Goal: Task Accomplishment & Management: Complete application form

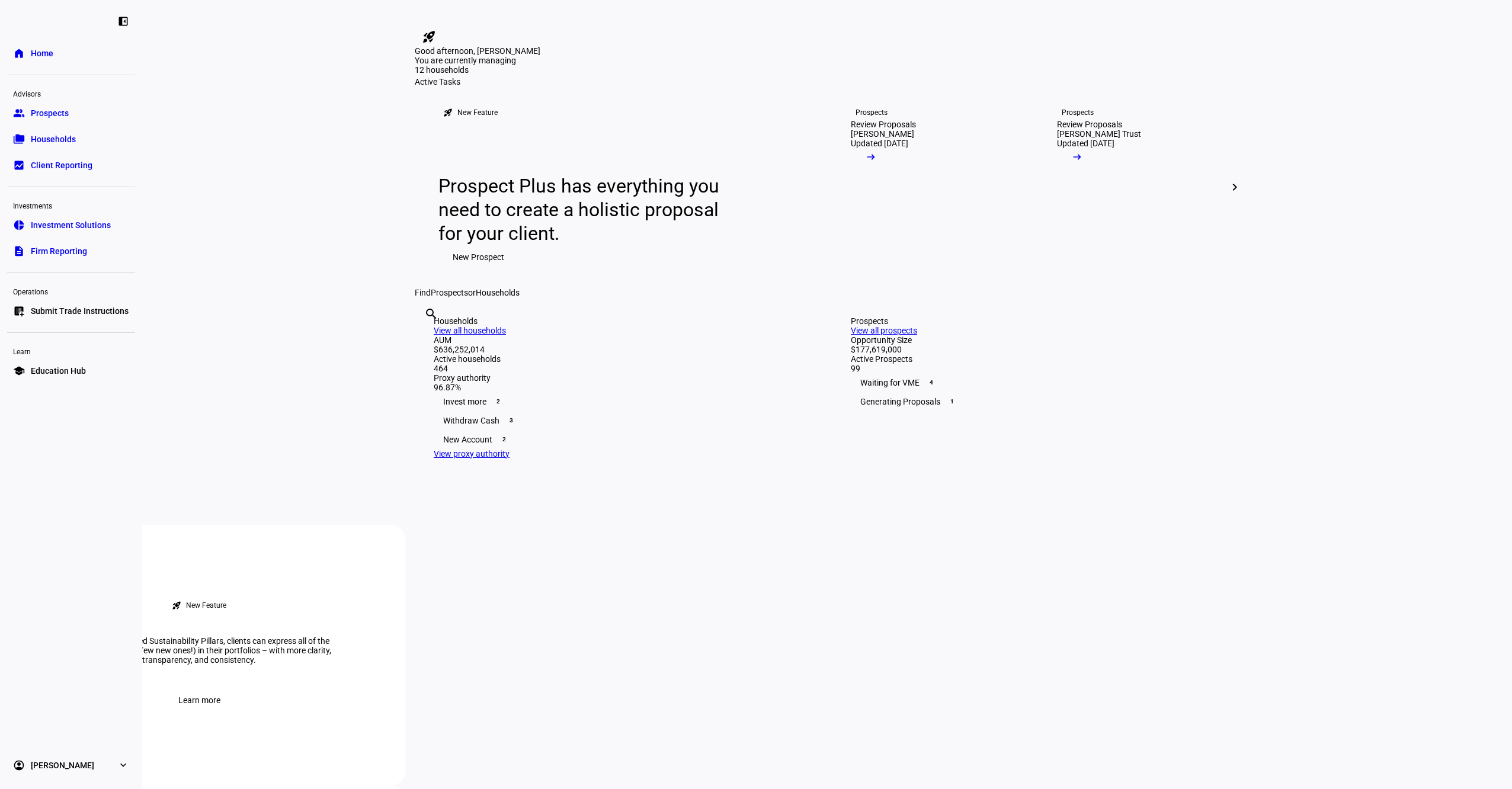
click at [74, 308] on span "Submit Trade Instructions" at bounding box center [80, 310] width 98 height 12
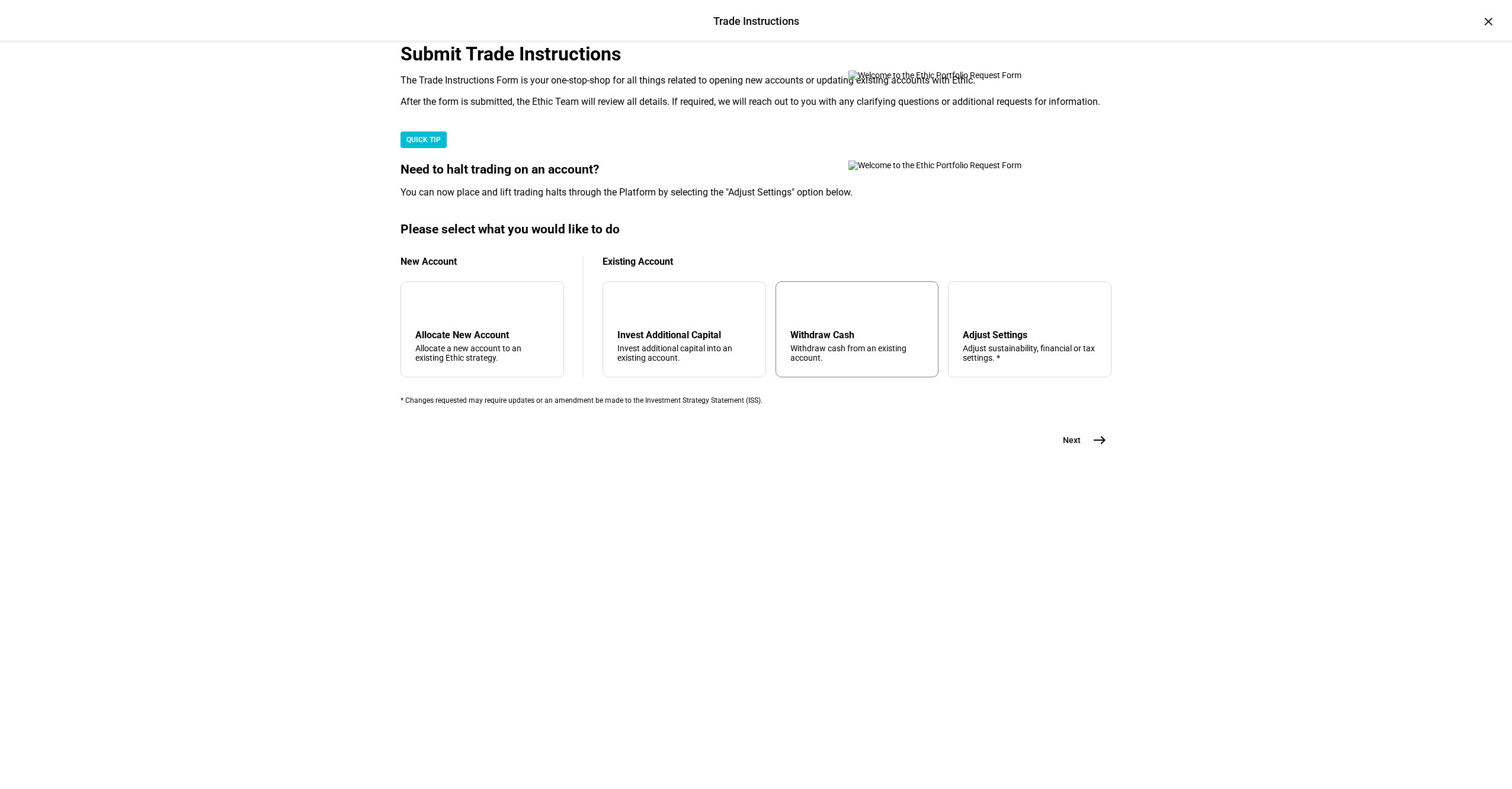
click at [850, 377] on div "arrow_upward Withdraw Cash Withdraw cash from an existing account." at bounding box center [857, 329] width 163 height 96
click at [1081, 452] on button "Next east" at bounding box center [1079, 440] width 63 height 24
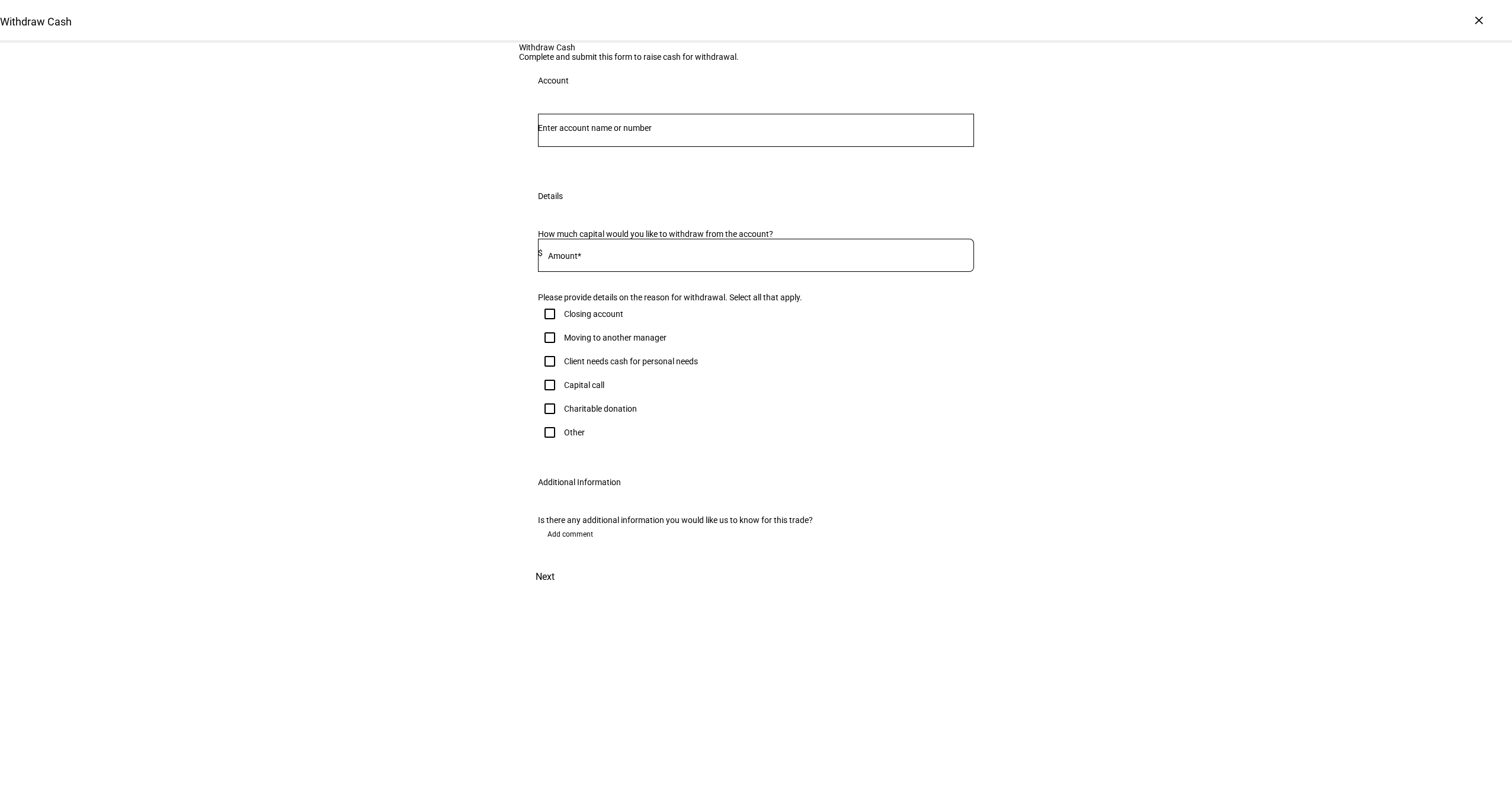
click at [619, 147] on div at bounding box center [756, 130] width 436 height 34
paste input "97472145"
drag, startPoint x: 564, startPoint y: 249, endPoint x: 421, endPoint y: 250, distance: 143.0
click at [421, 250] on div "Withdraw Cash Complete and submit this form to raise cash for withdrawal. Accou…" at bounding box center [756, 317] width 1512 height 549
type input "2145"
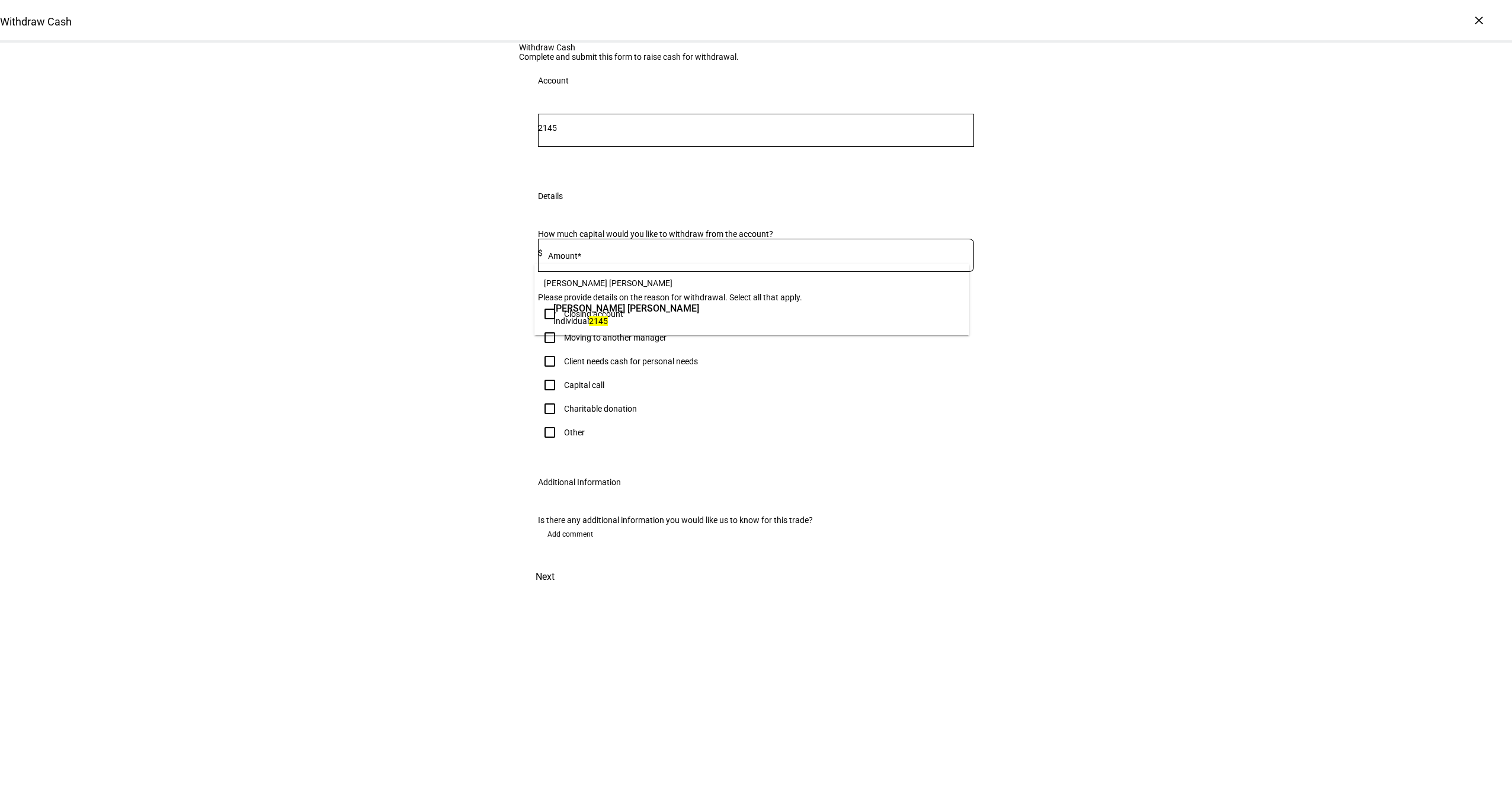
click at [648, 297] on span "[PERSON_NAME] [PERSON_NAME]" at bounding box center [751, 283] width 434 height 28
click at [645, 300] on div "[PERSON_NAME] [PERSON_NAME] Individual 2145" at bounding box center [626, 314] width 151 height 31
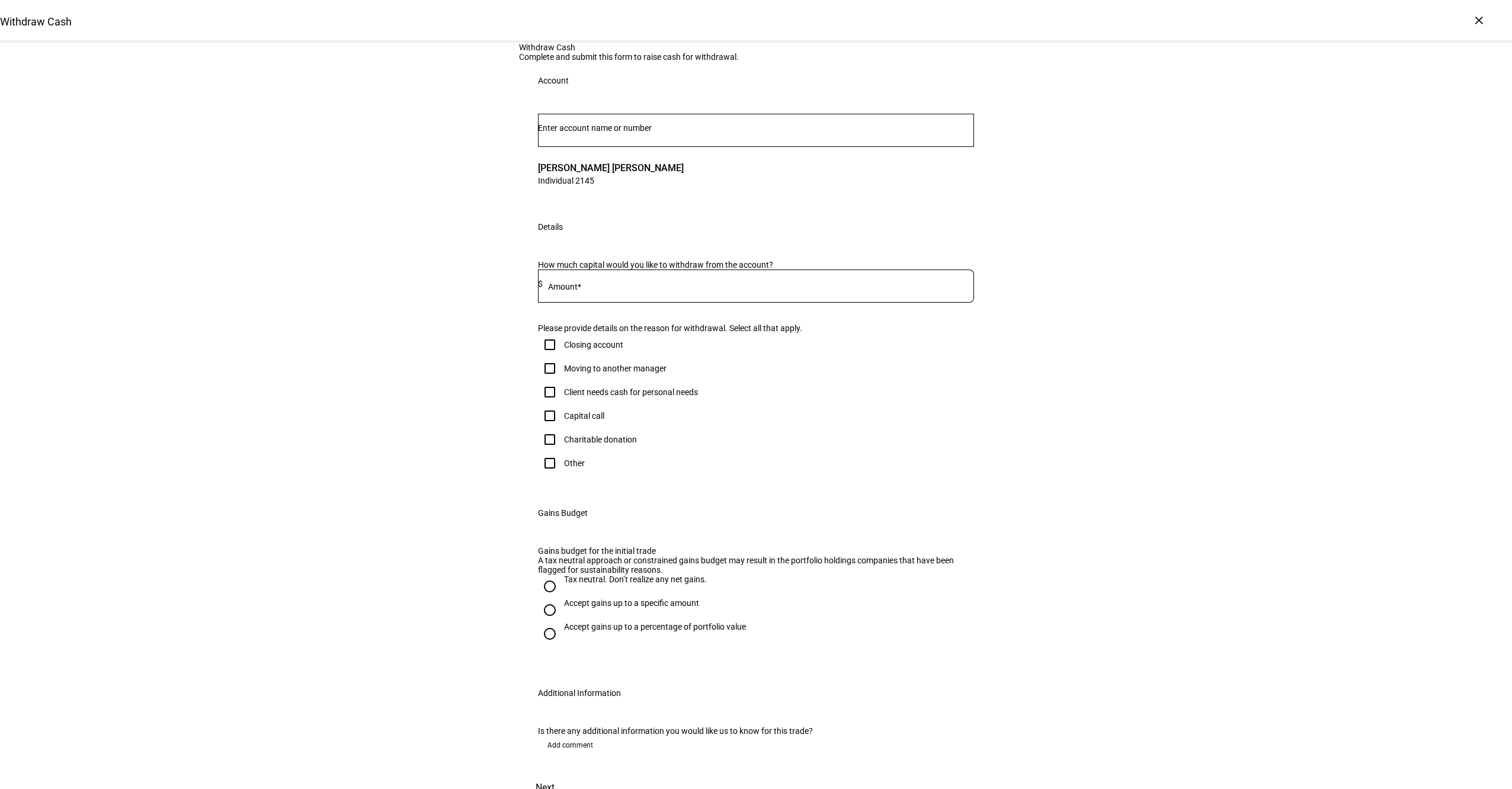
click at [609, 303] on div at bounding box center [758, 286] width 432 height 34
type input "30,000"
click at [584, 397] on div "Client needs cash for personal needs" at bounding box center [631, 392] width 134 height 9
click at [561, 404] on input "Client needs cash for personal needs" at bounding box center [550, 392] width 24 height 24
checkbox input "true"
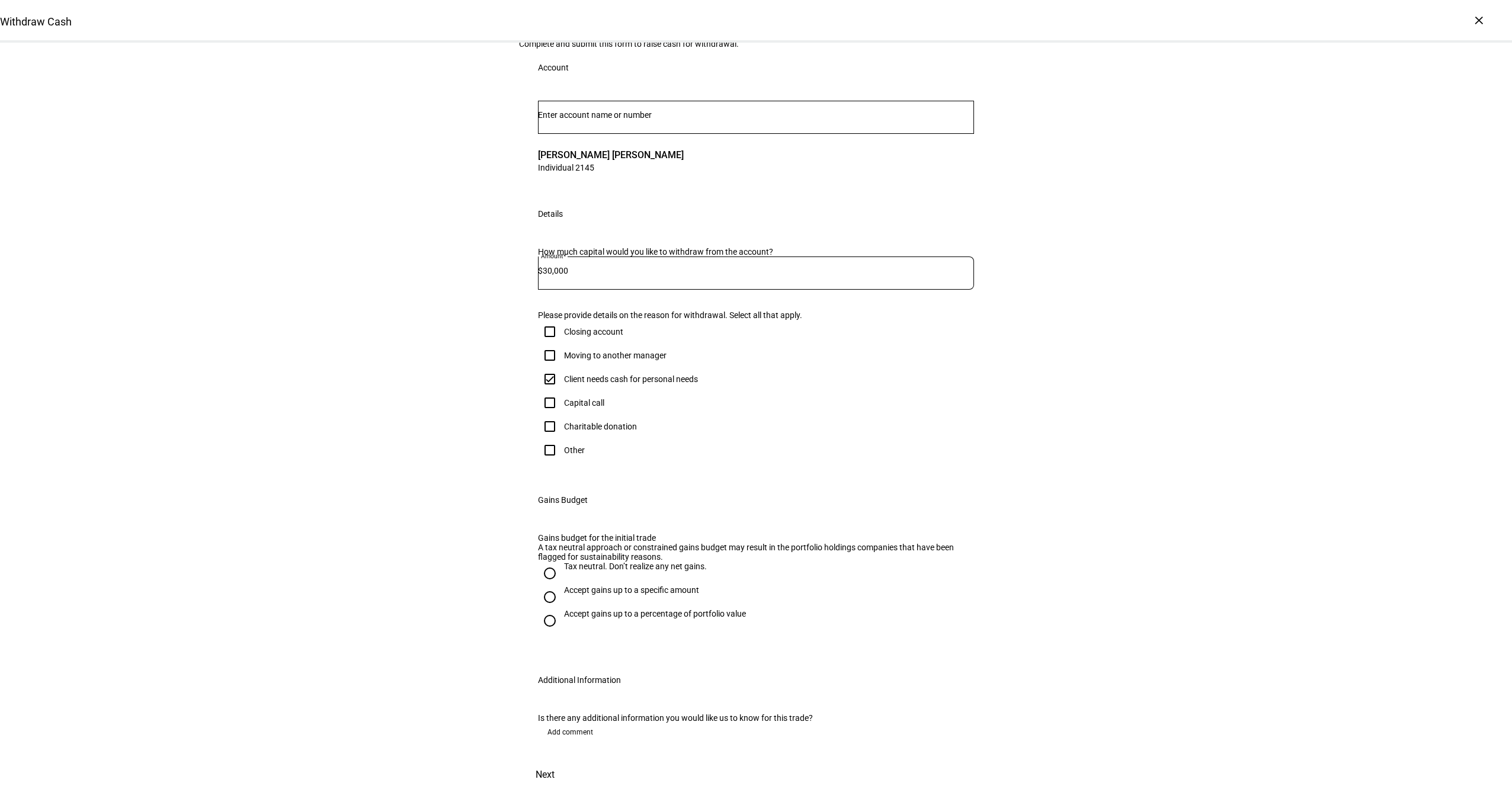
scroll to position [285, 0]
click at [631, 585] on div "Accept gains up to a specific amount" at bounding box center [631, 589] width 135 height 9
click at [561, 585] on input "Accept gains up to a specific amount" at bounding box center [550, 597] width 24 height 24
radio input "true"
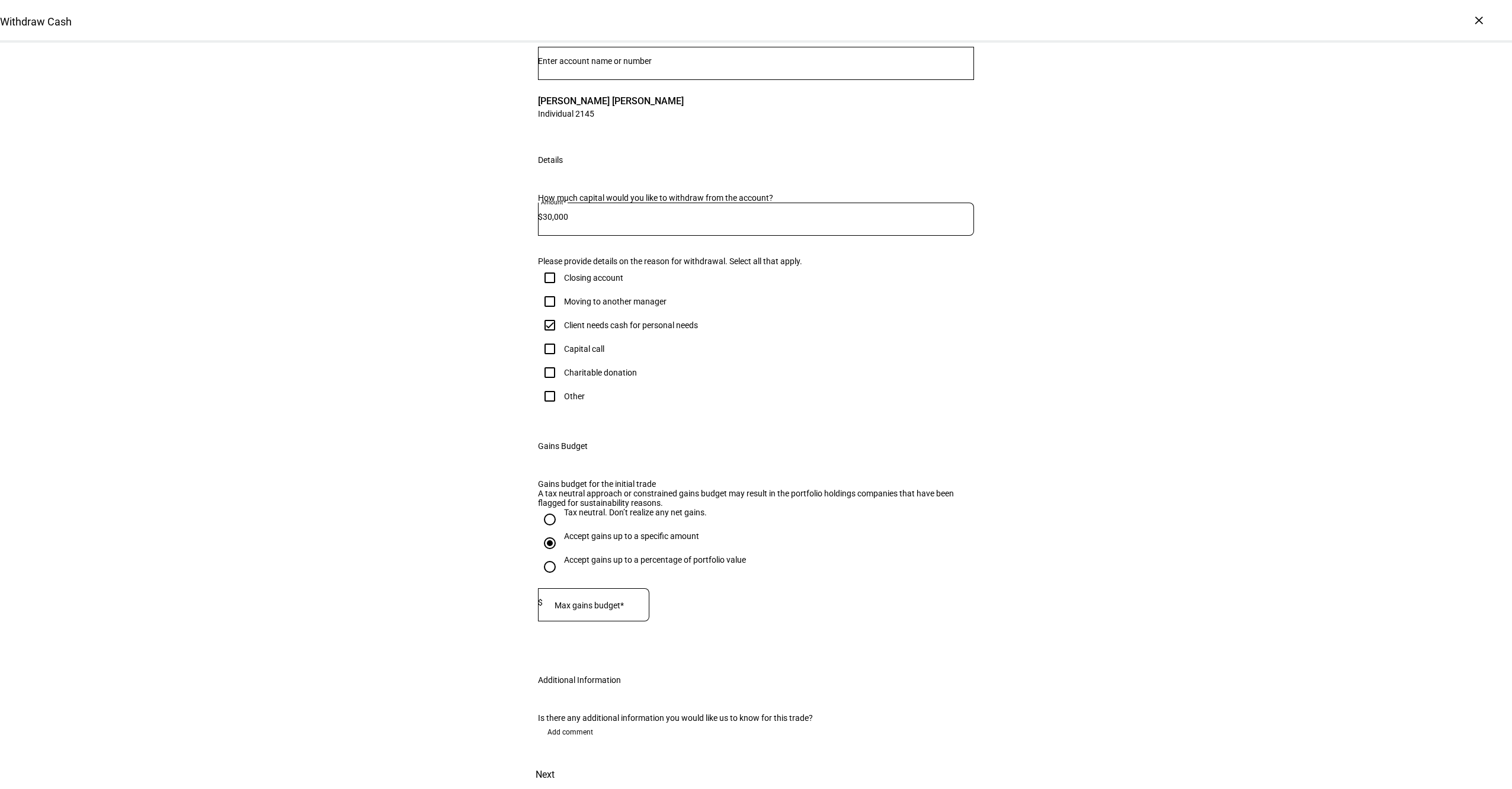
click at [609, 600] on mat-label "Max gains budget*" at bounding box center [589, 605] width 69 height 9
type input "20,000"
click at [571, 761] on span at bounding box center [544, 774] width 52 height 28
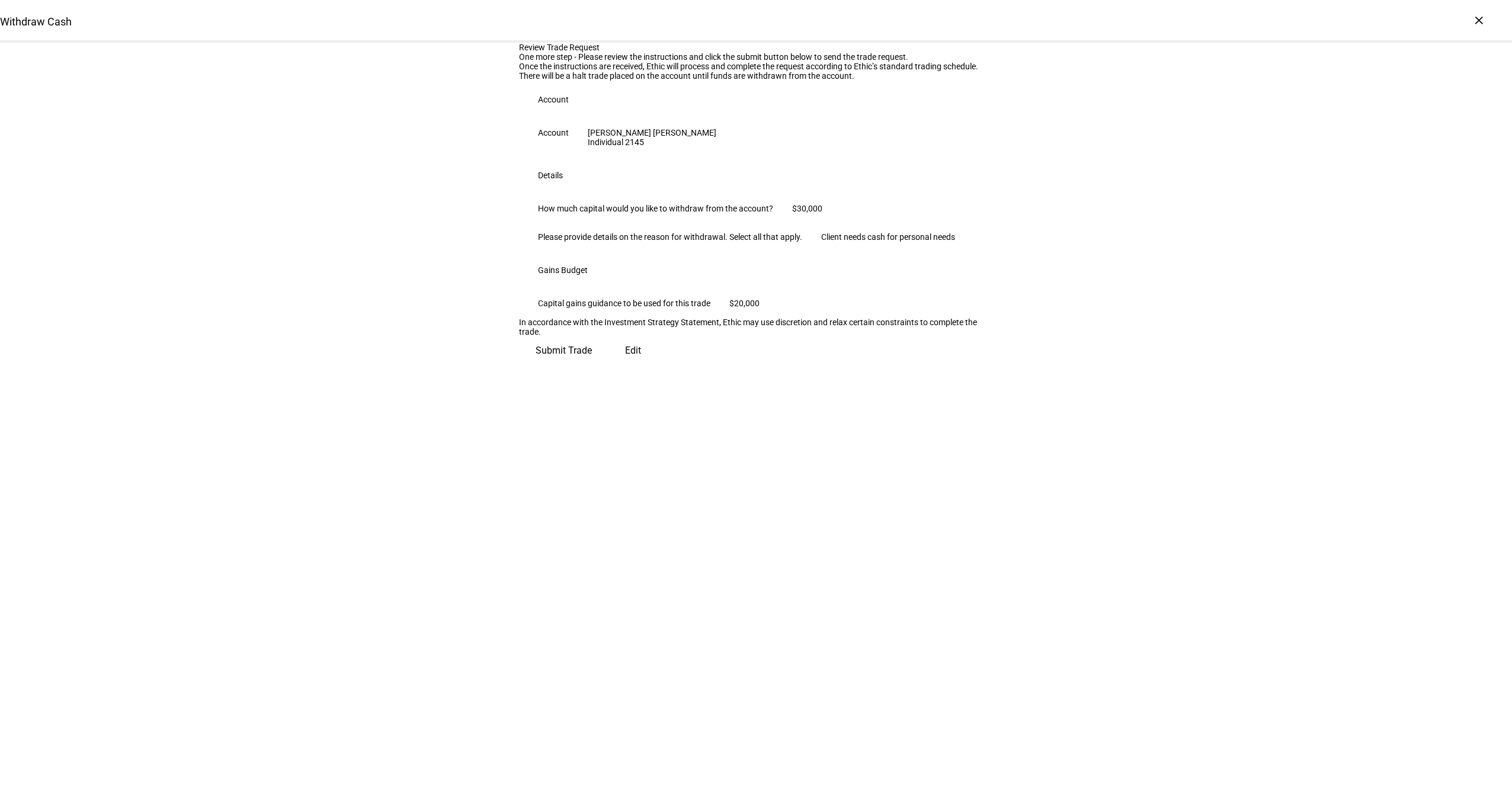
click at [592, 365] on span "Submit Trade" at bounding box center [563, 350] width 56 height 28
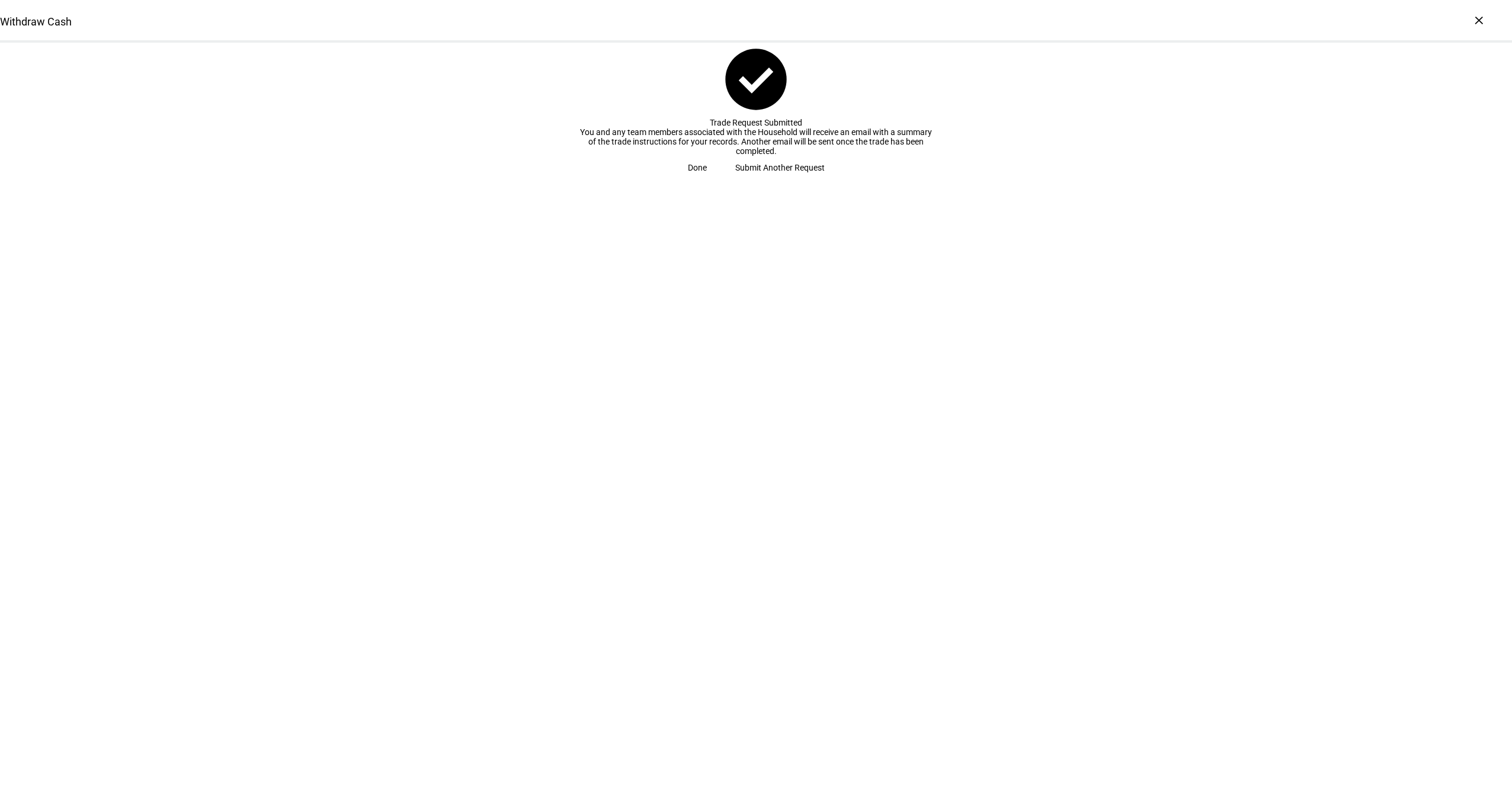
click at [768, 180] on span "Submit Another Request" at bounding box center [780, 168] width 90 height 24
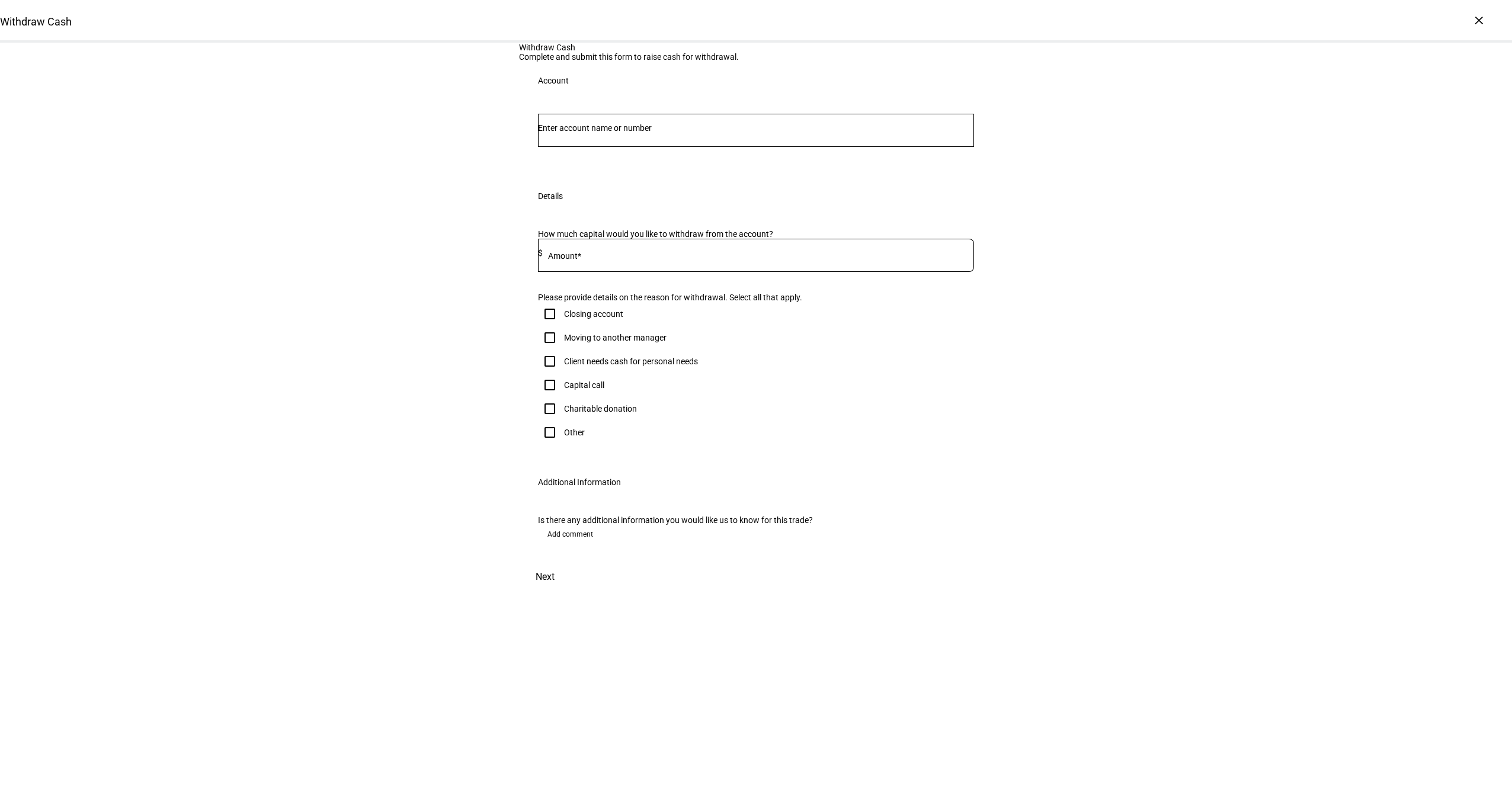
click at [651, 132] on input "Number" at bounding box center [756, 128] width 436 height 9
paste input "26868465"
drag, startPoint x: 567, startPoint y: 245, endPoint x: 483, endPoint y: 252, distance: 84.3
click at [483, 252] on div "Withdraw Cash Complete and submit this form to raise cash for withdrawal. Accou…" at bounding box center [756, 317] width 1512 height 549
type input "8465"
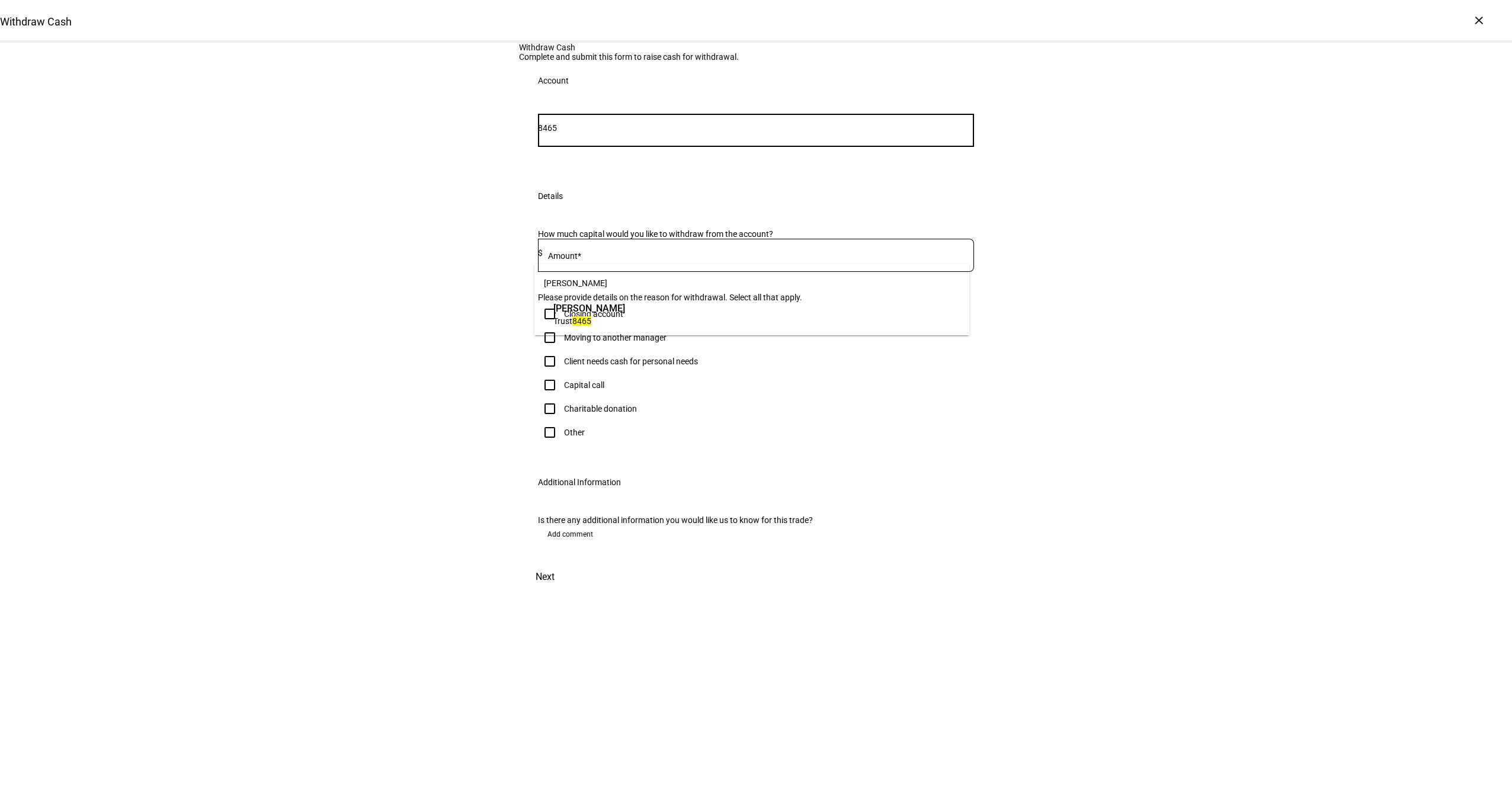
click at [621, 308] on span "[PERSON_NAME]" at bounding box center [589, 307] width 72 height 14
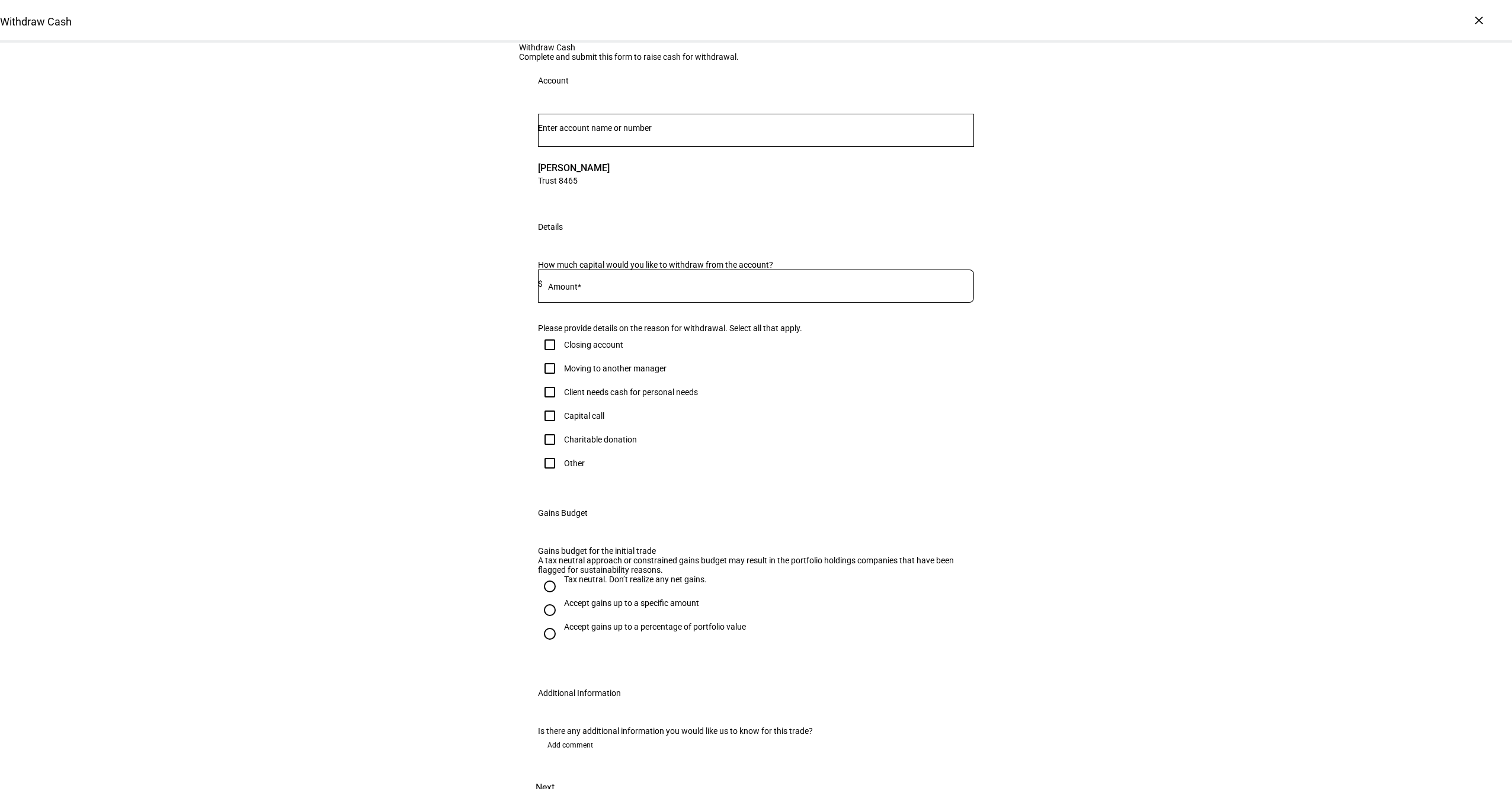
click at [626, 288] on input at bounding box center [758, 284] width 432 height 9
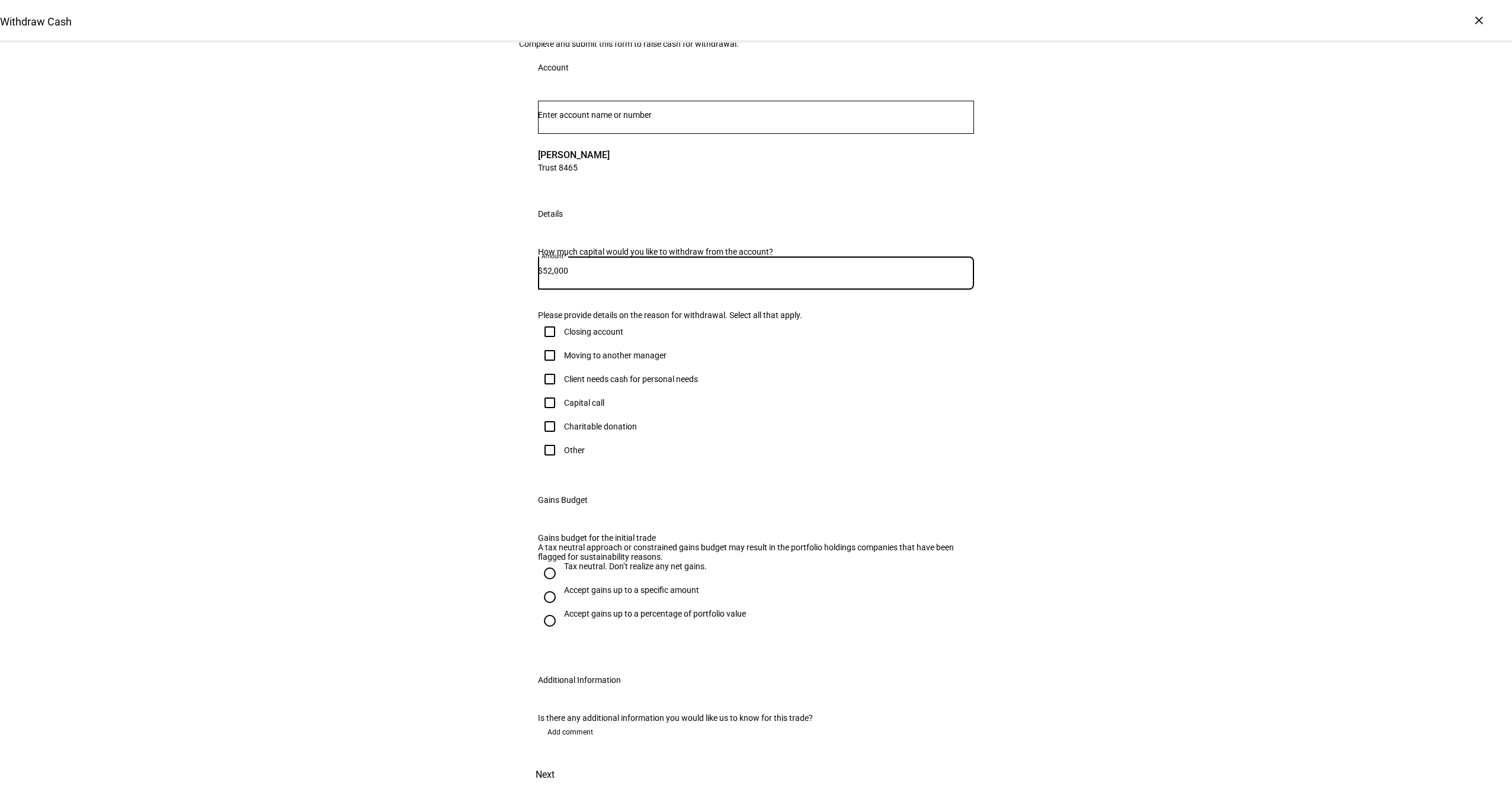
type input "52,000"
click at [609, 384] on div "Client needs cash for personal needs" at bounding box center [631, 379] width 134 height 9
click at [561, 391] on input "Client needs cash for personal needs" at bounding box center [550, 379] width 24 height 24
checkbox input "true"
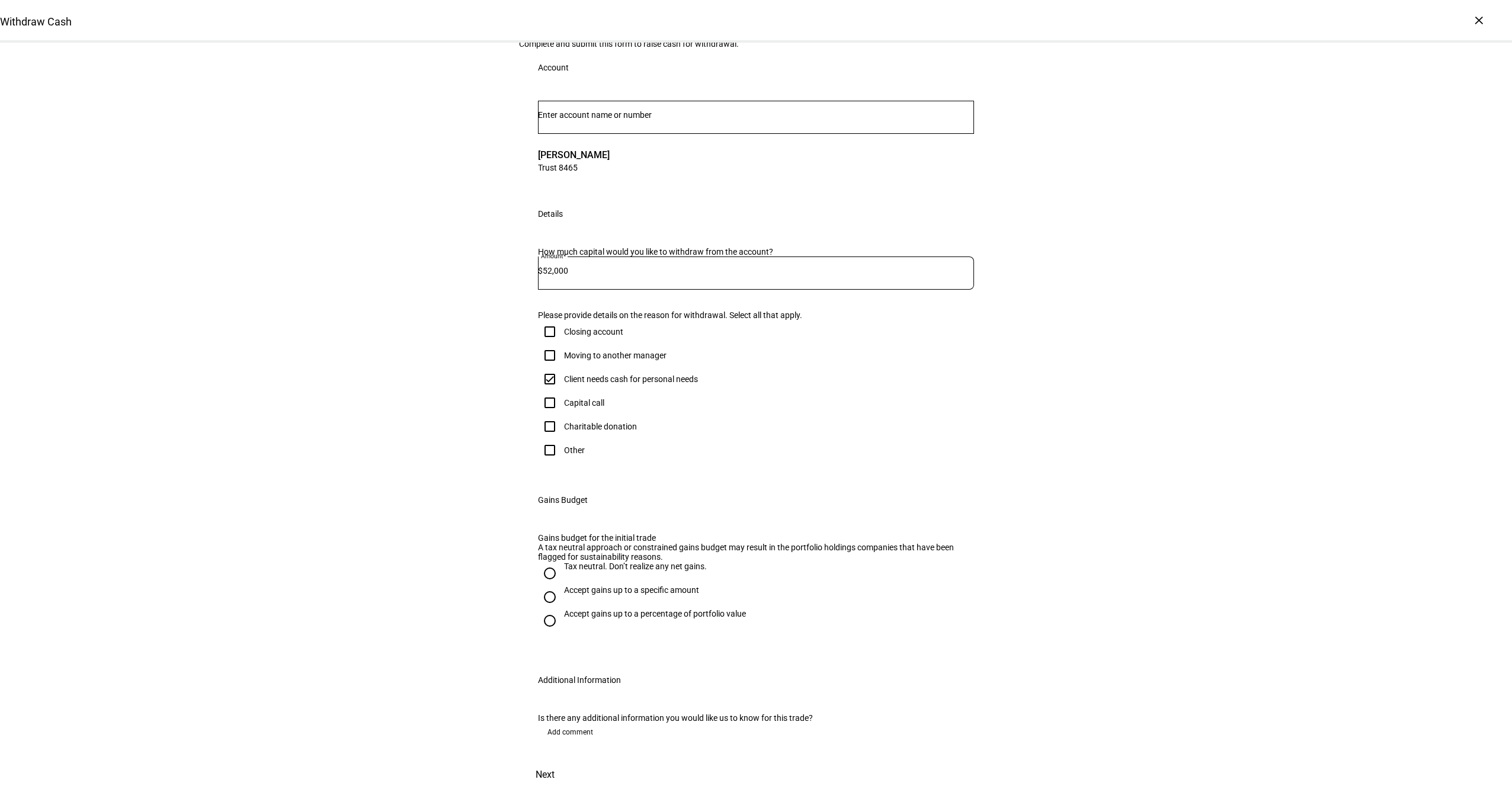
click at [607, 585] on div "Accept gains up to a specific amount" at bounding box center [631, 596] width 135 height 22
click at [561, 585] on input "Accept gains up to a specific amount" at bounding box center [550, 597] width 24 height 24
radio input "true"
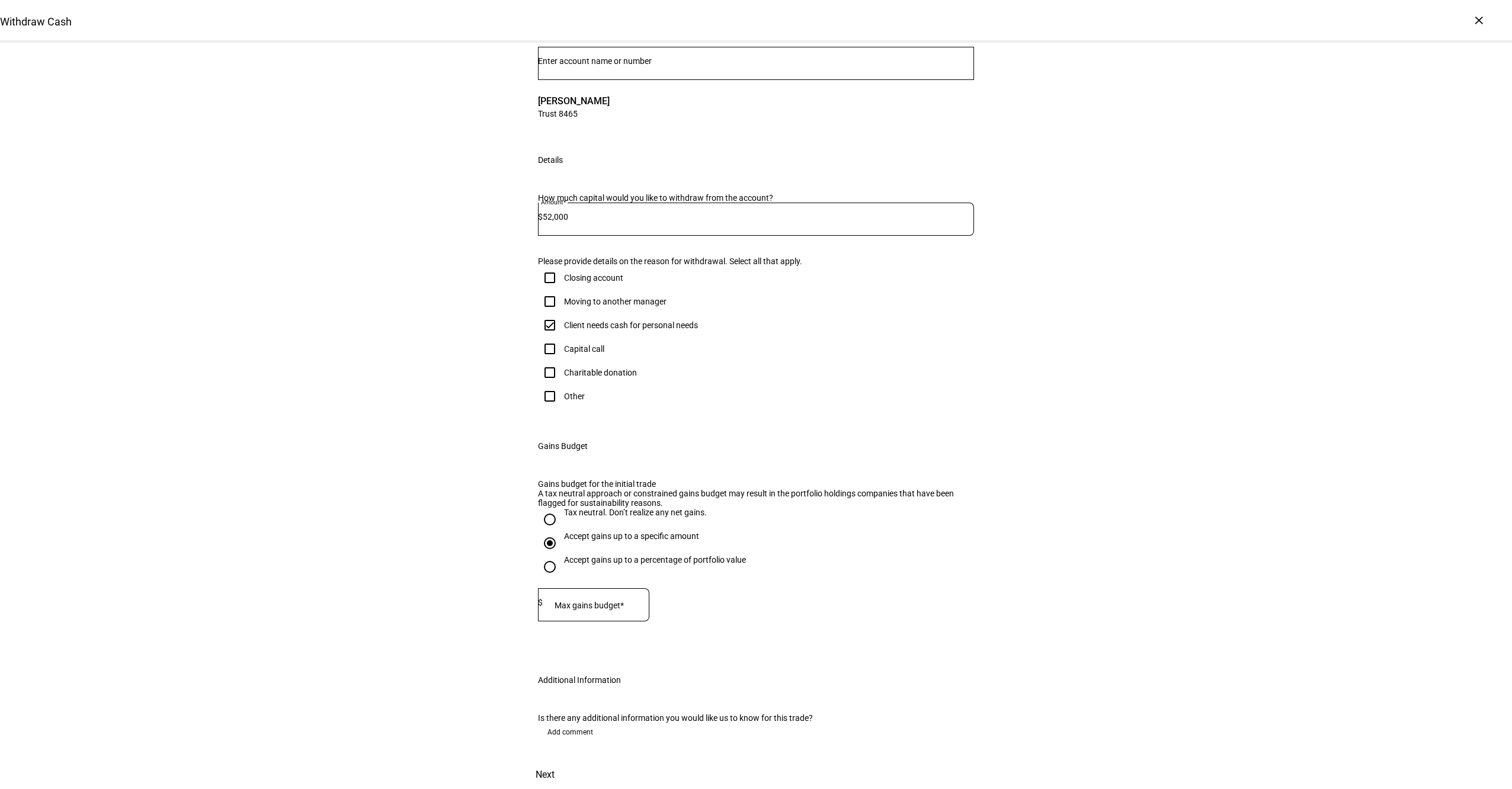
click at [579, 589] on div at bounding box center [596, 605] width 107 height 34
type input "41,000"
click at [1135, 515] on div "Withdraw Cash Complete and submit this form to raise cash for withdrawal. Accou…" at bounding box center [756, 382] width 1512 height 813
click at [571, 761] on span at bounding box center [544, 774] width 52 height 28
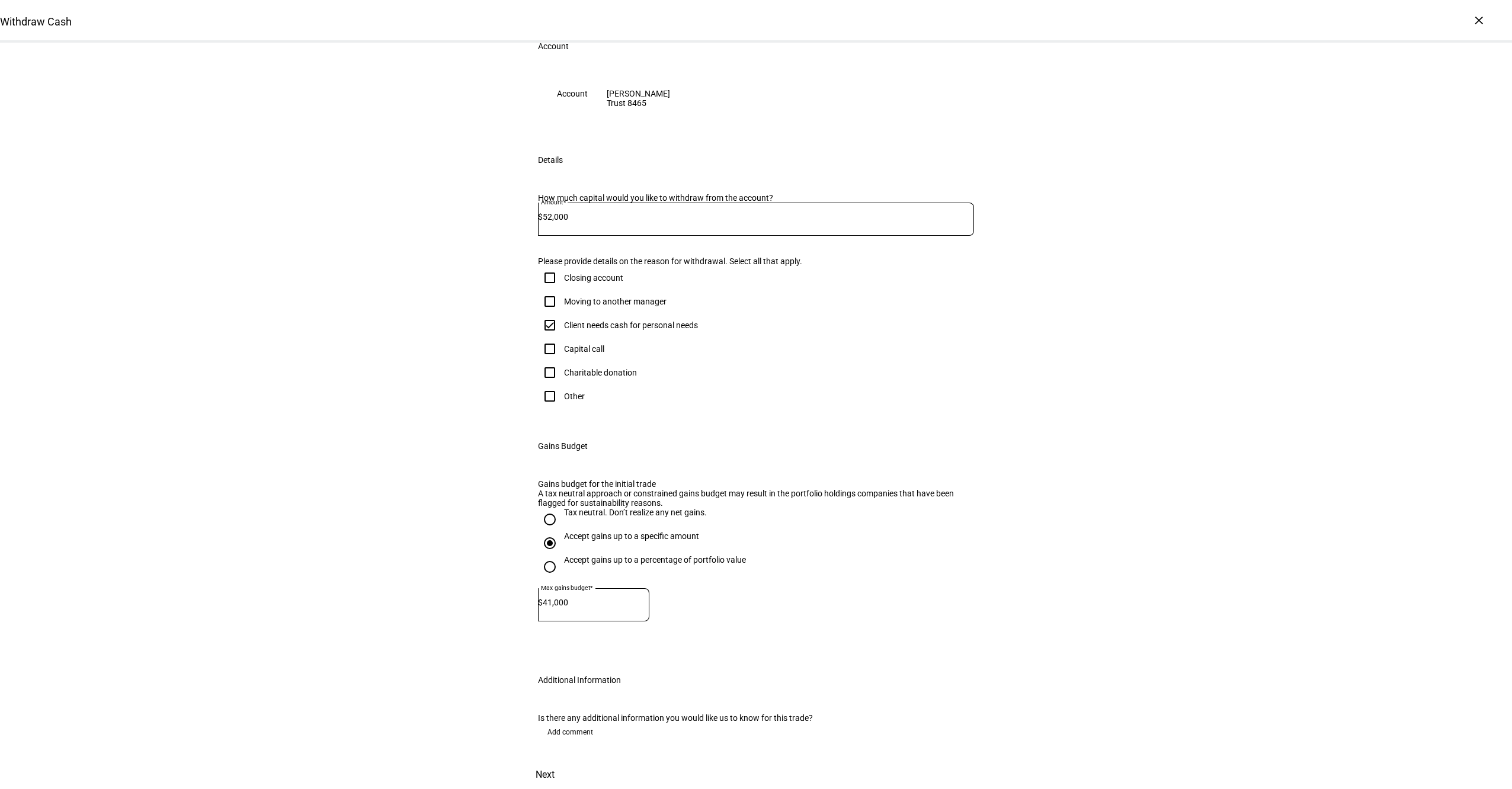
scroll to position [0, 0]
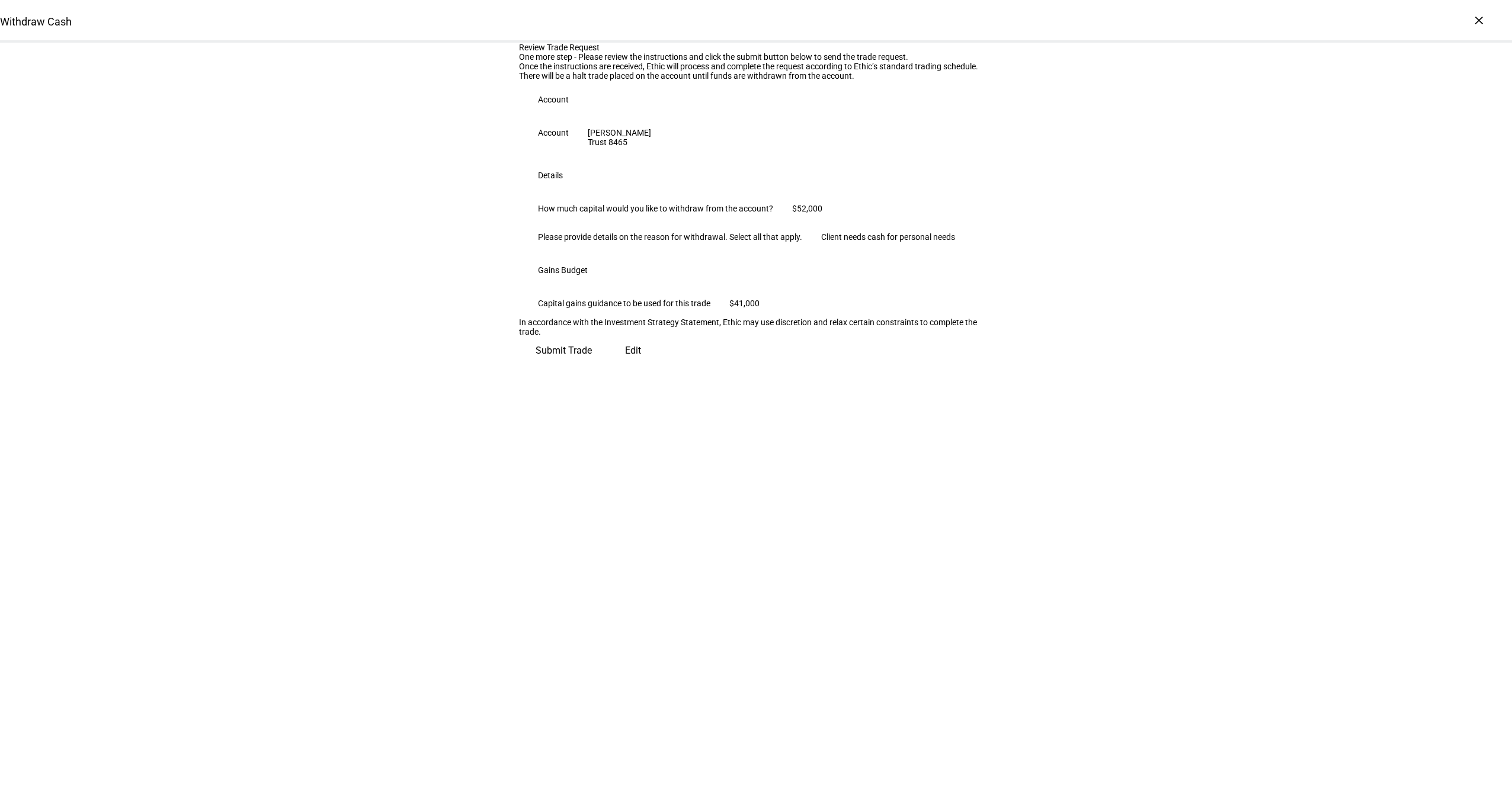
click at [592, 365] on span "Submit Trade" at bounding box center [563, 350] width 56 height 28
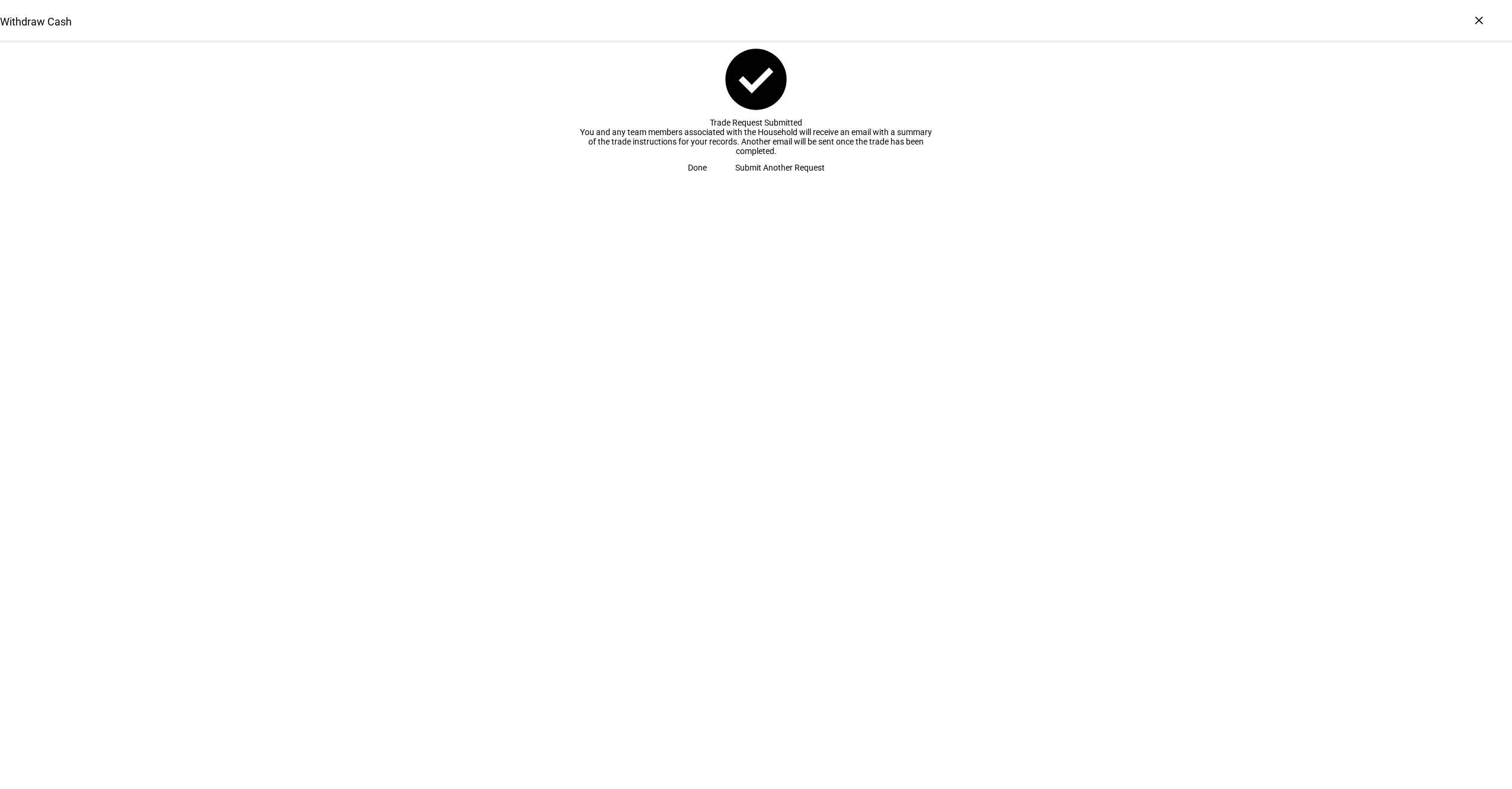
click at [775, 180] on span "Submit Another Request" at bounding box center [780, 168] width 90 height 24
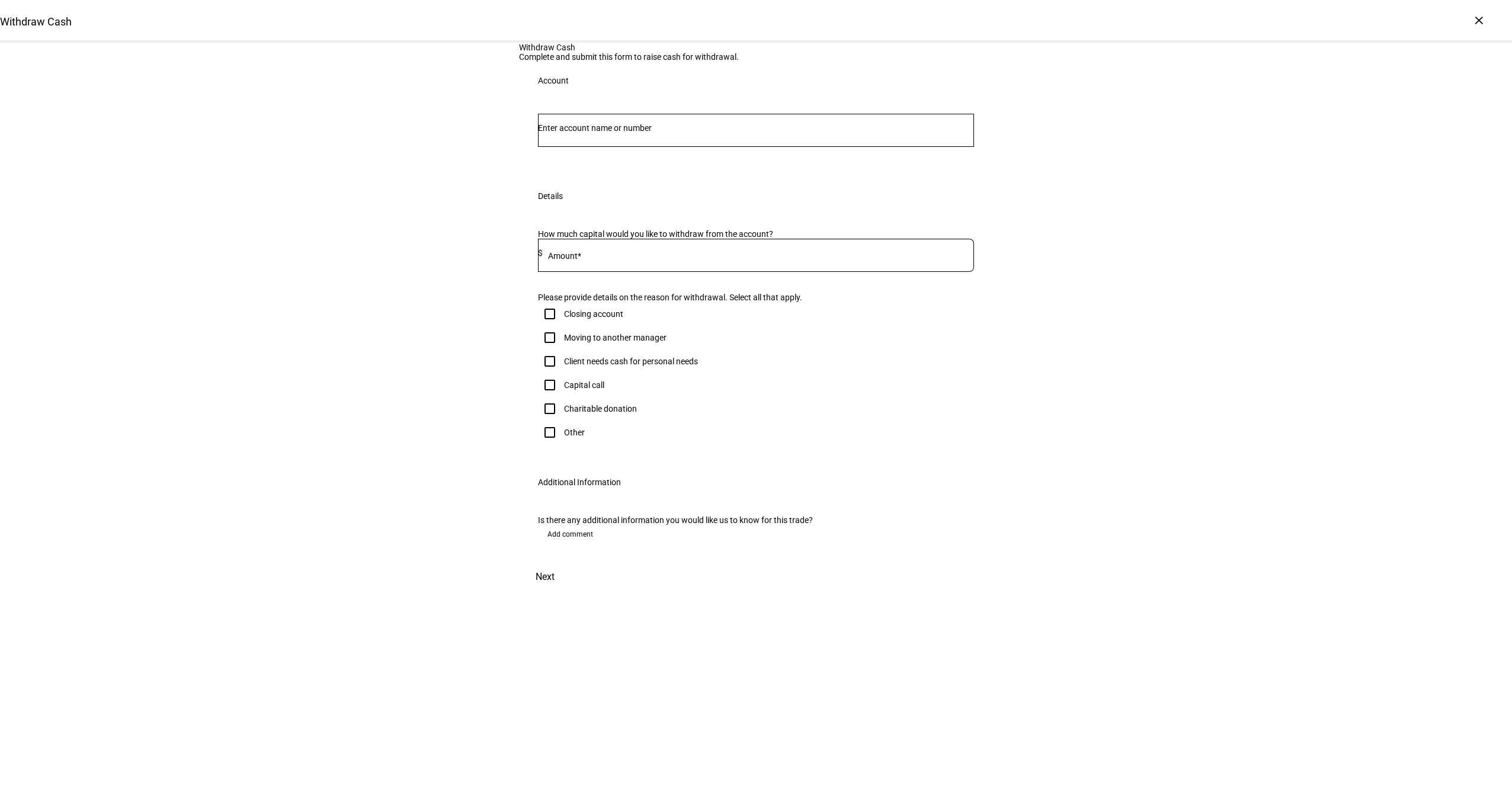
click at [638, 147] on div at bounding box center [756, 130] width 436 height 34
paste input "71760486"
drag, startPoint x: 564, startPoint y: 252, endPoint x: 424, endPoint y: 252, distance: 140.0
click at [424, 252] on div "Withdraw Cash Complete and submit this form to raise cash for withdrawal. Accou…" at bounding box center [756, 317] width 1512 height 549
type input "0486"
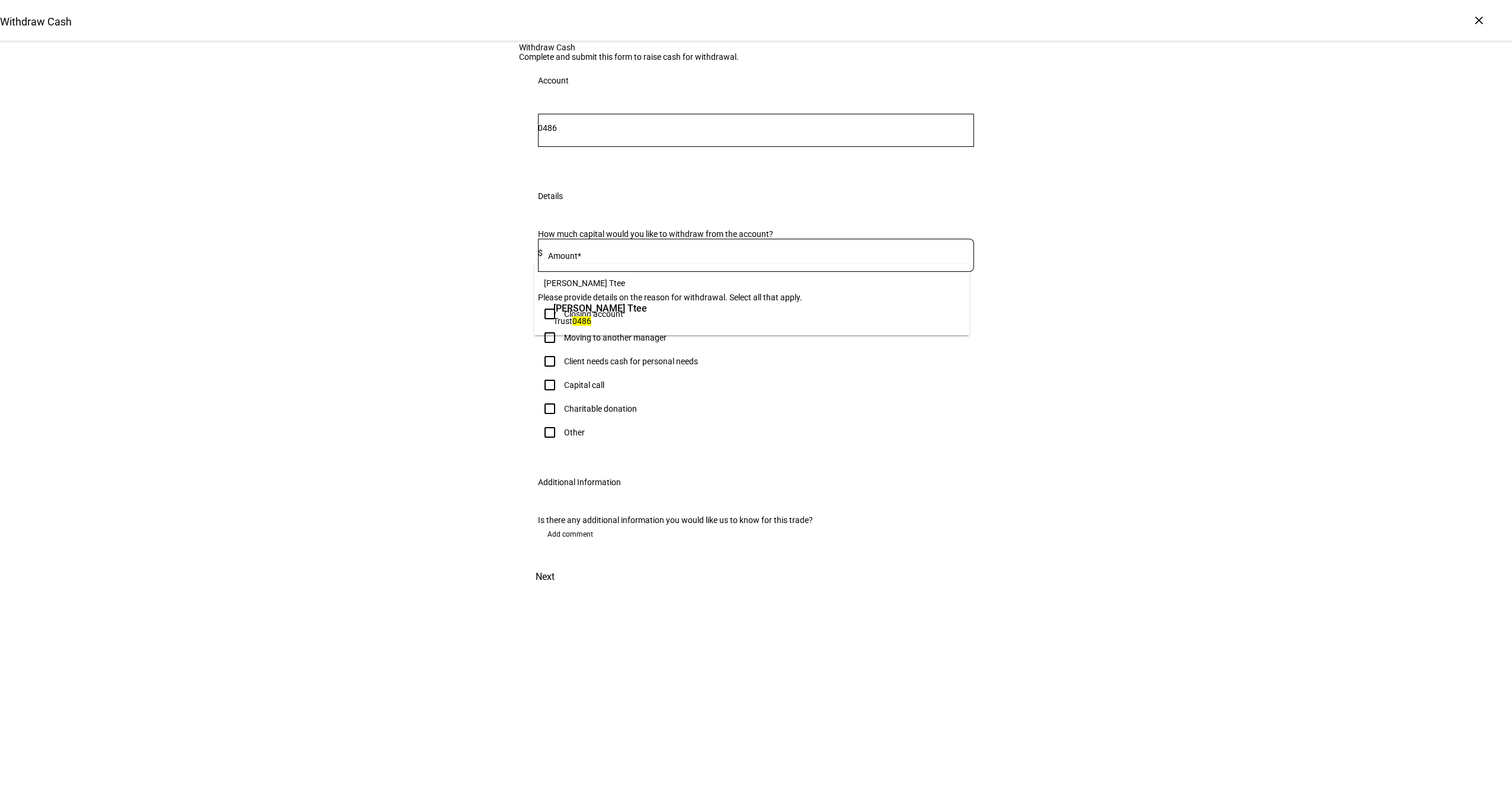
click at [643, 308] on span "[PERSON_NAME] Ttee" at bounding box center [600, 307] width 93 height 14
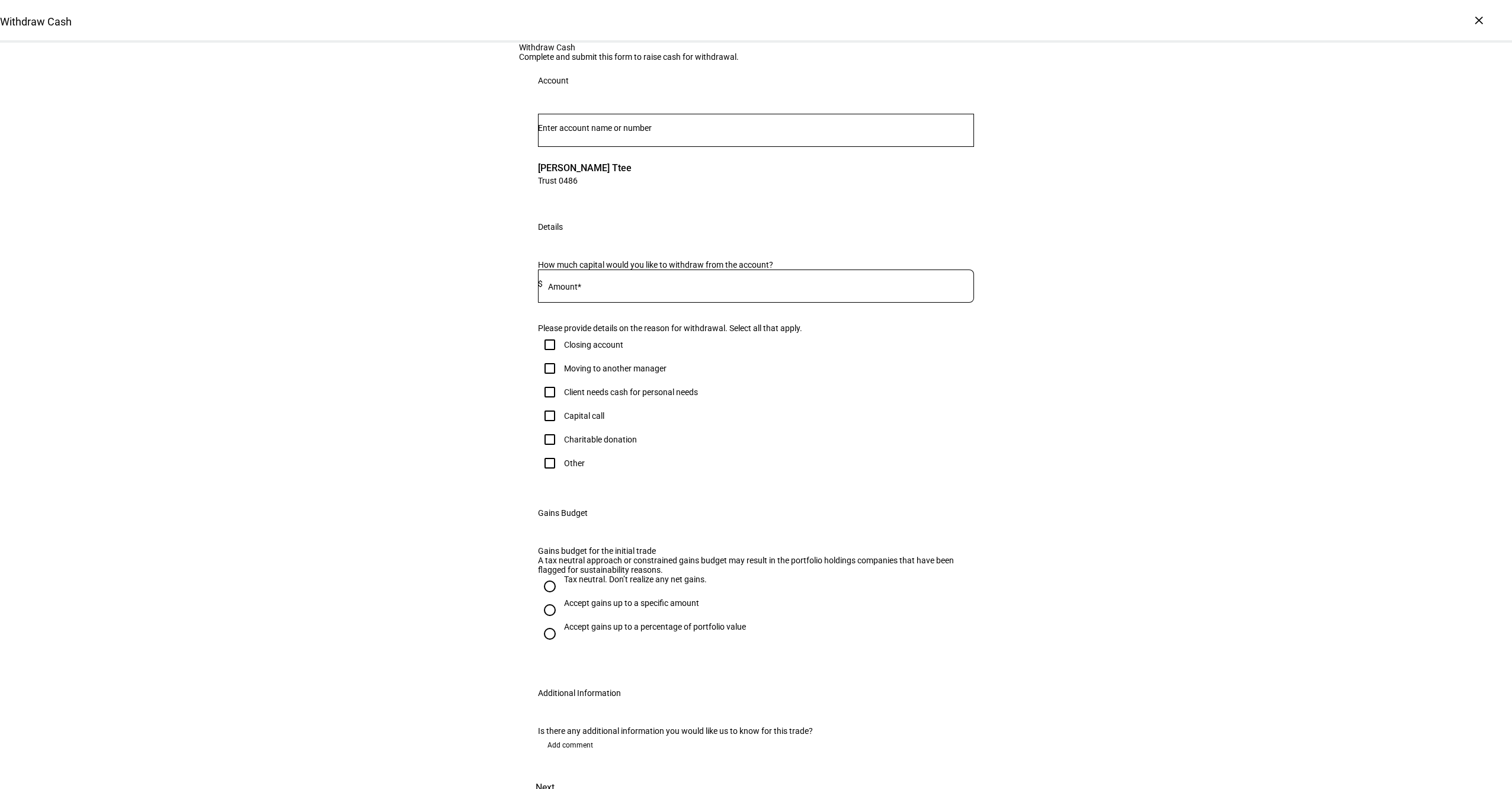
click at [600, 288] on input at bounding box center [758, 284] width 432 height 9
type input "50,000"
click at [607, 397] on div "Client needs cash for personal needs" at bounding box center [631, 392] width 134 height 9
click at [561, 404] on input "Client needs cash for personal needs" at bounding box center [550, 392] width 24 height 24
checkbox input "true"
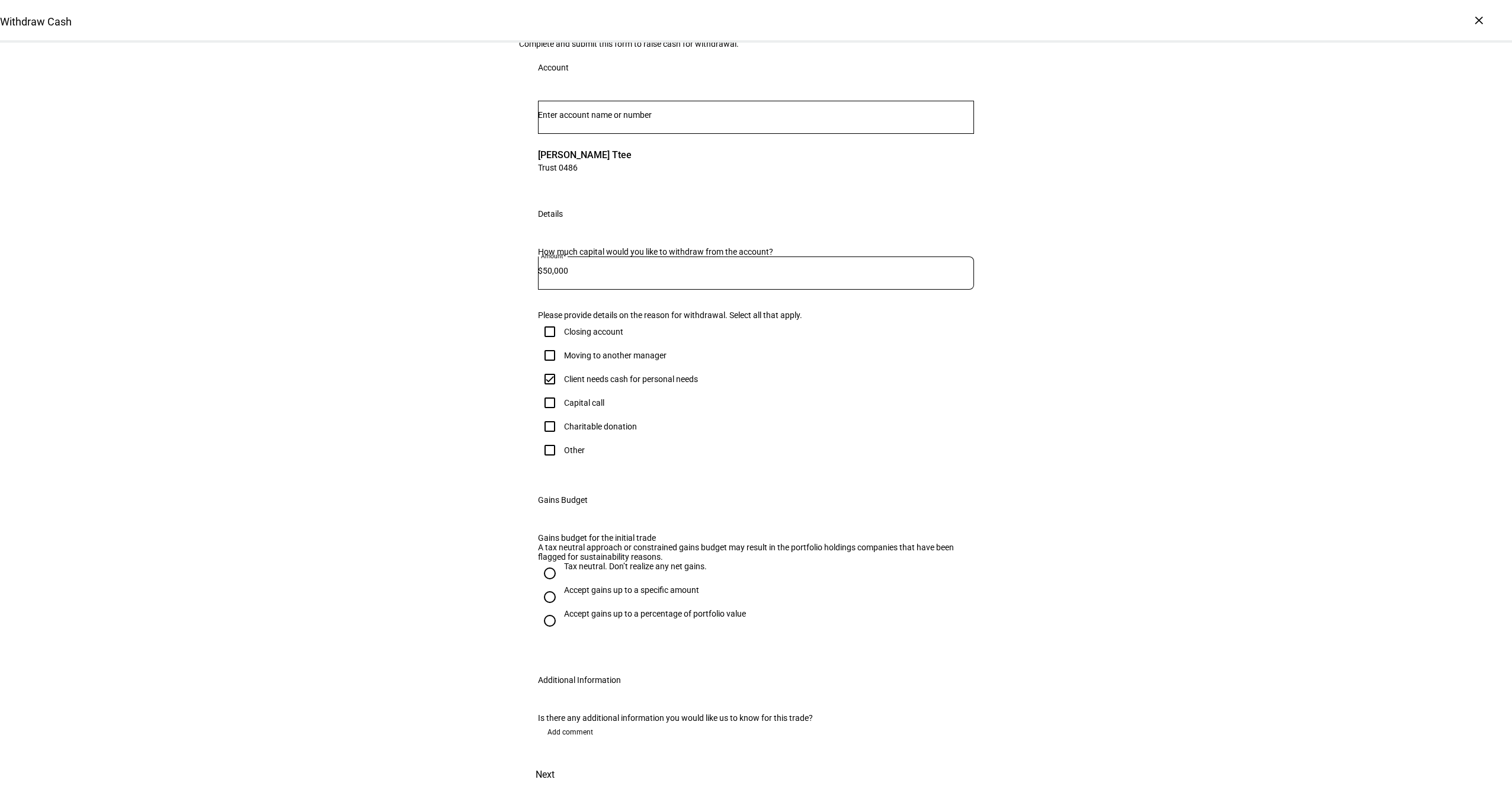
scroll to position [285, 0]
click at [599, 585] on div "Accept gains up to a specific amount" at bounding box center [631, 589] width 135 height 9
click at [561, 585] on input "Accept gains up to a specific amount" at bounding box center [550, 597] width 24 height 24
radio input "true"
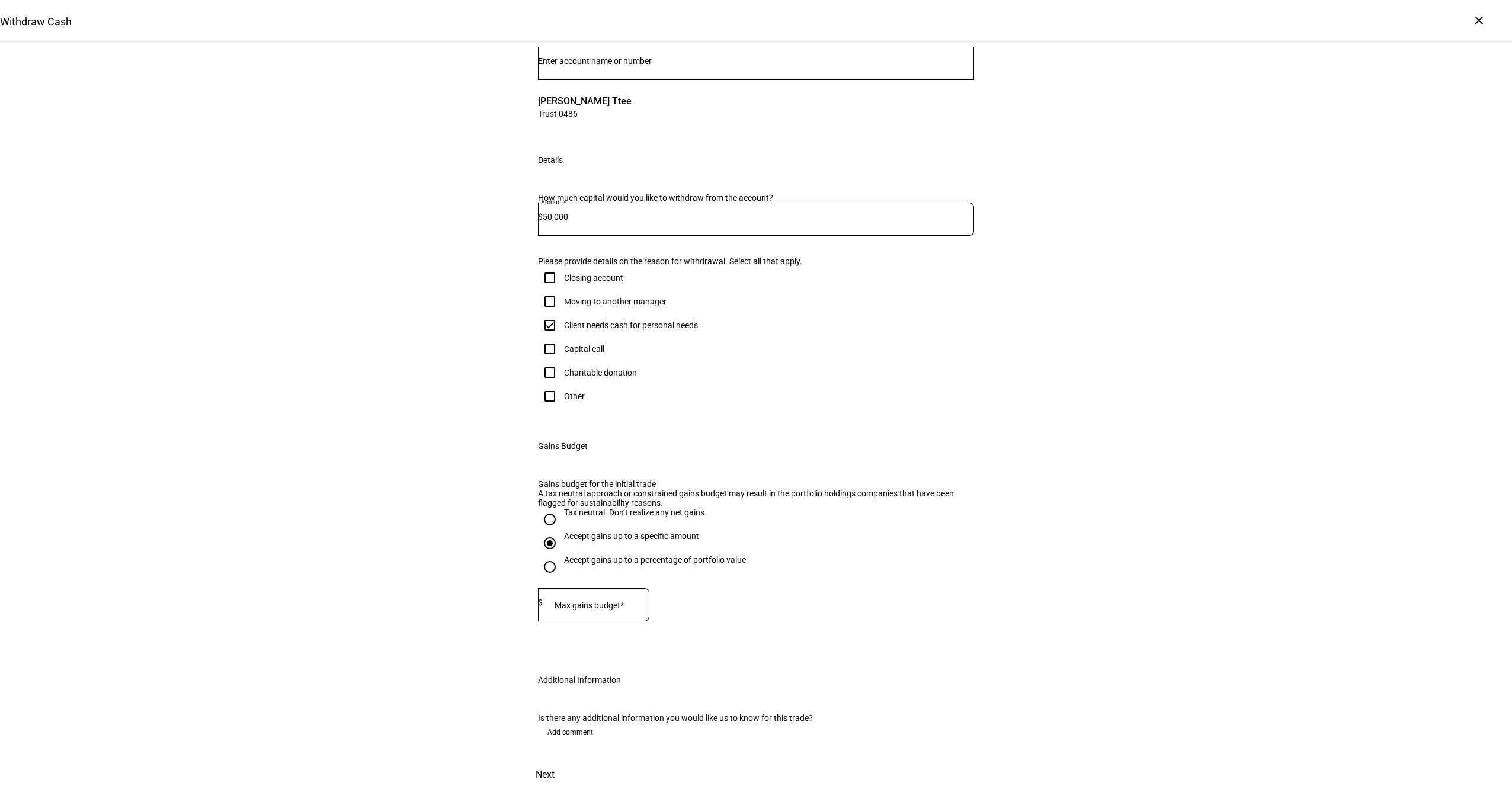
click at [579, 589] on div at bounding box center [596, 605] width 107 height 34
type input "39,000"
click at [554, 761] on span "Next" at bounding box center [544, 774] width 19 height 28
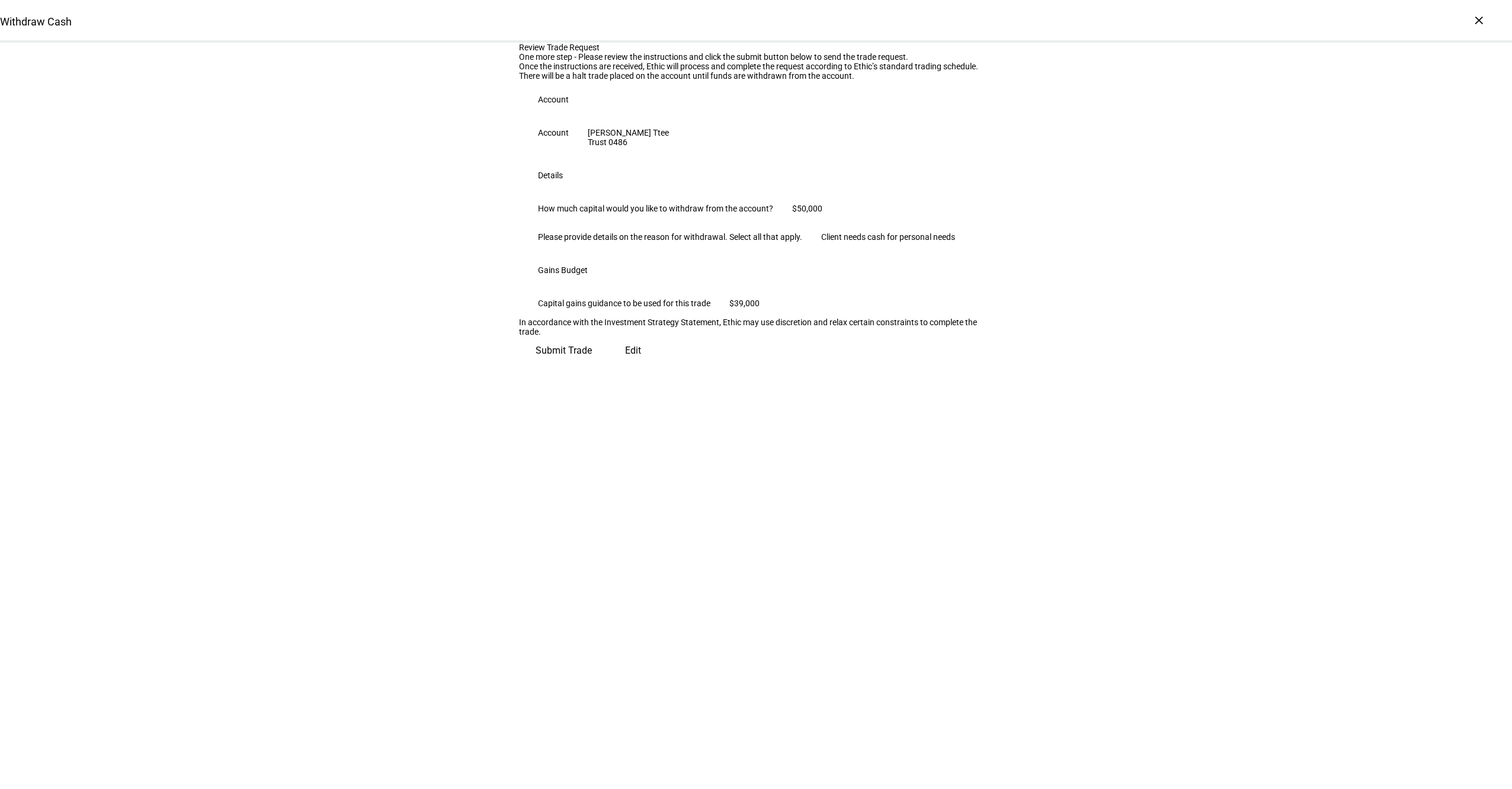
click at [592, 365] on span "Submit Trade" at bounding box center [563, 350] width 56 height 28
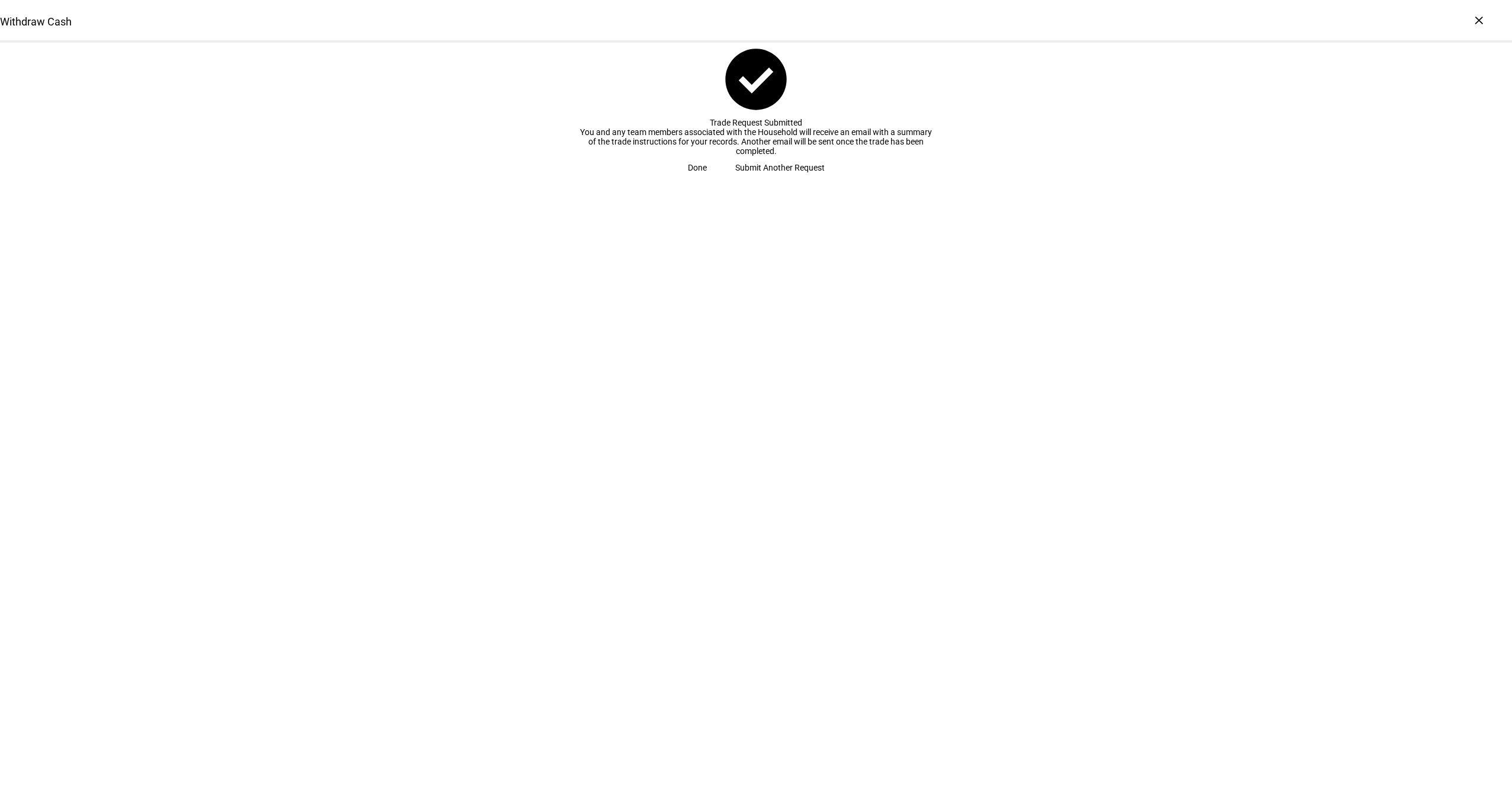
click at [721, 180] on span at bounding box center [697, 168] width 47 height 24
